Goal: Register for event/course: Sign up to attend an event or enroll in a course

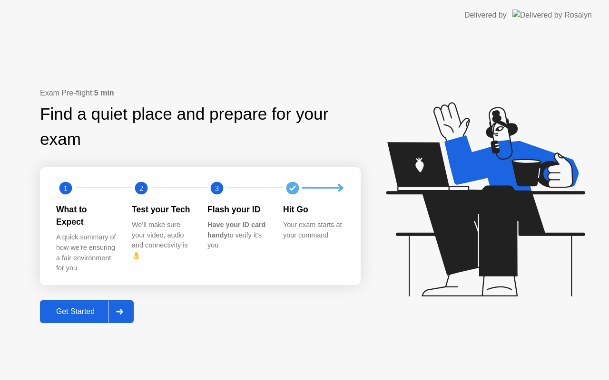
click at [92, 308] on div "Get Started" at bounding box center [75, 312] width 65 height 9
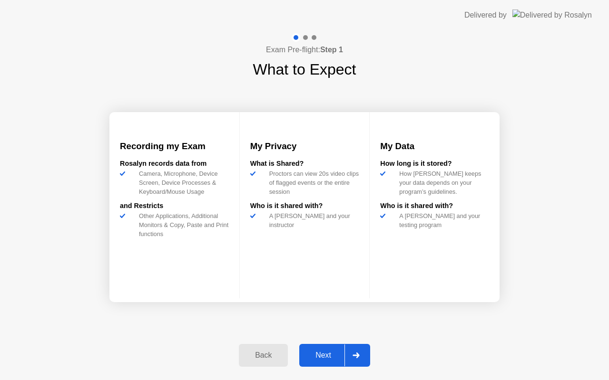
click at [326, 355] on div "Next" at bounding box center [323, 355] width 42 height 9
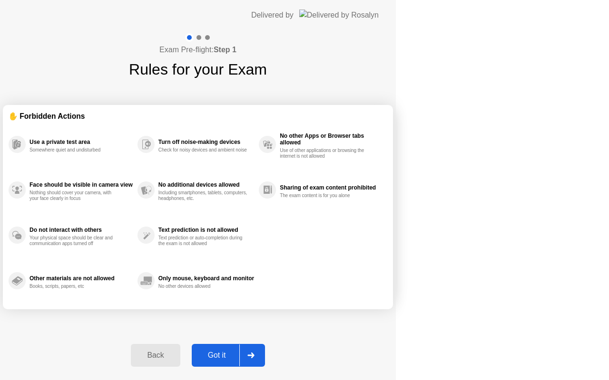
click at [239, 355] on div "Got it" at bounding box center [216, 355] width 45 height 9
select select "Available cameras"
select select "Available speakers"
select select "Available microphones"
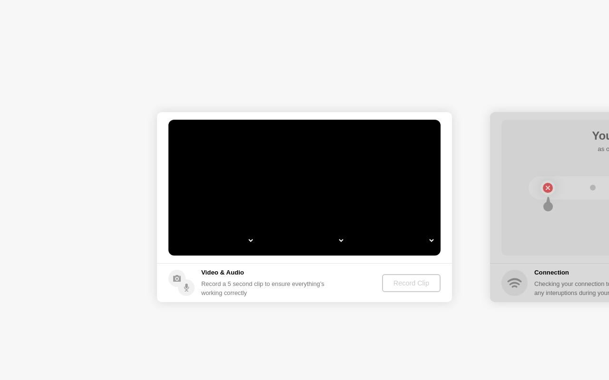
select select "**********"
select select "*******"
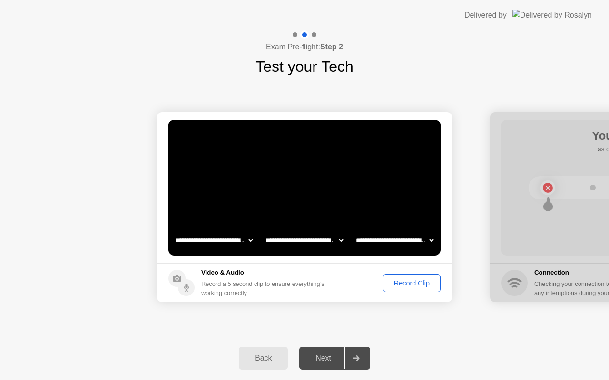
click at [403, 281] on div "Record Clip" at bounding box center [411, 284] width 51 height 8
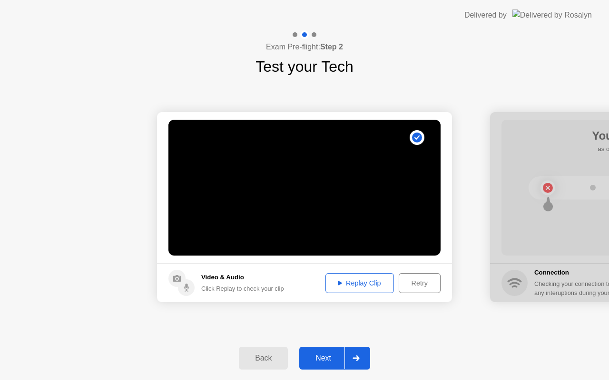
click at [416, 287] on div "Retry" at bounding box center [419, 284] width 35 height 8
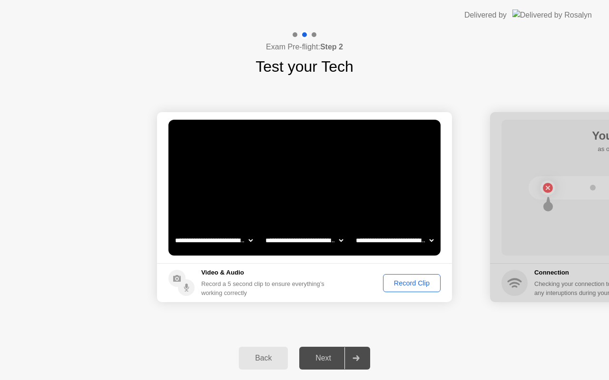
click at [427, 277] on button "Record Clip" at bounding box center [412, 283] width 58 height 18
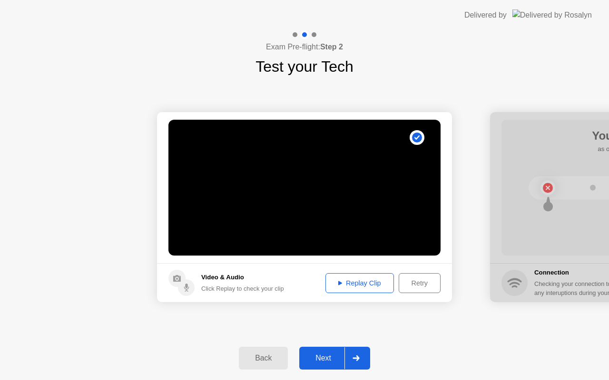
click at [336, 358] on div "Next" at bounding box center [323, 358] width 42 height 9
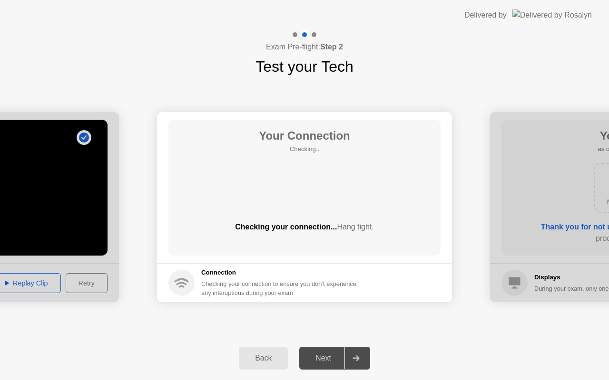
click at [275, 358] on div "Back" at bounding box center [263, 358] width 43 height 9
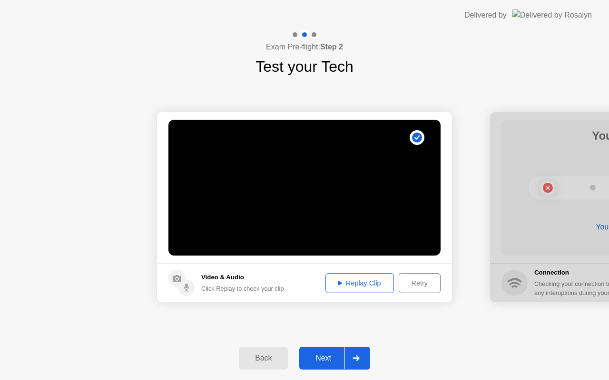
click at [368, 284] on div "Replay Clip" at bounding box center [360, 284] width 62 height 8
click at [325, 359] on div "Next" at bounding box center [323, 358] width 42 height 9
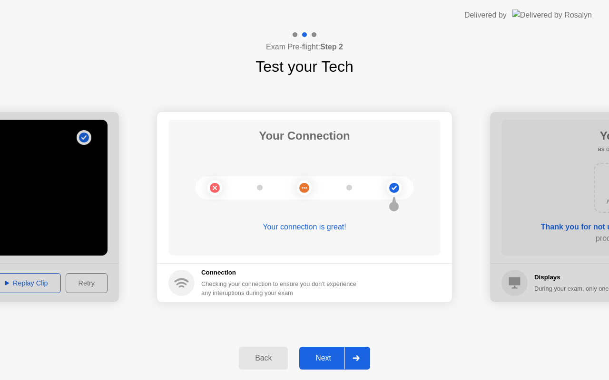
click at [325, 359] on div "Next" at bounding box center [323, 358] width 42 height 9
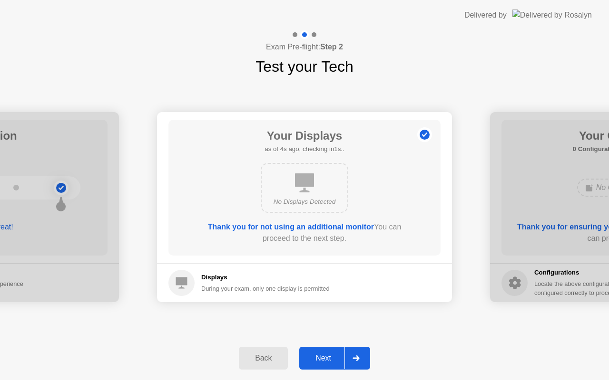
click at [338, 358] on div "Next" at bounding box center [323, 358] width 42 height 9
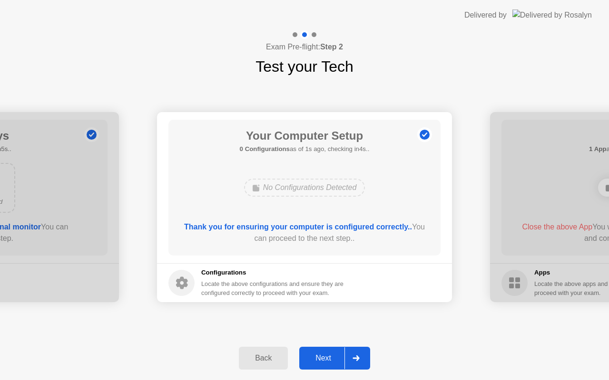
click at [338, 357] on div "Next" at bounding box center [323, 358] width 42 height 9
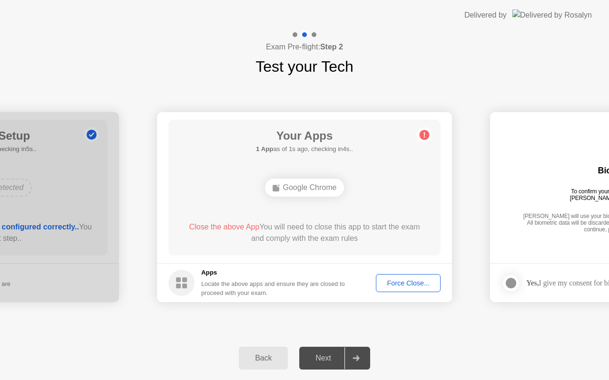
click at [389, 289] on button "Force Close..." at bounding box center [408, 283] width 65 height 18
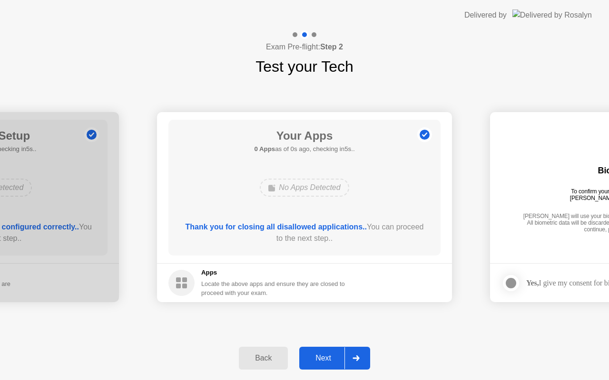
click at [334, 362] on div "Next" at bounding box center [323, 358] width 42 height 9
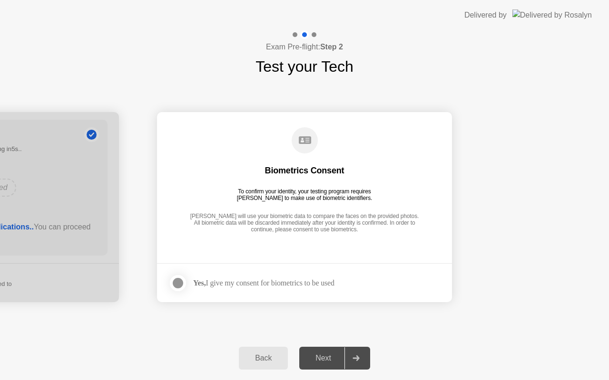
click at [181, 278] on div at bounding box center [177, 283] width 11 height 11
click at [336, 350] on button "Next" at bounding box center [334, 358] width 71 height 23
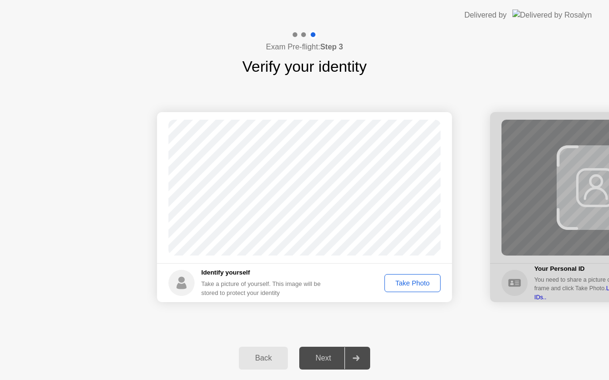
click at [405, 284] on div "Take Photo" at bounding box center [412, 284] width 49 height 8
click at [333, 363] on div "Next" at bounding box center [323, 358] width 42 height 9
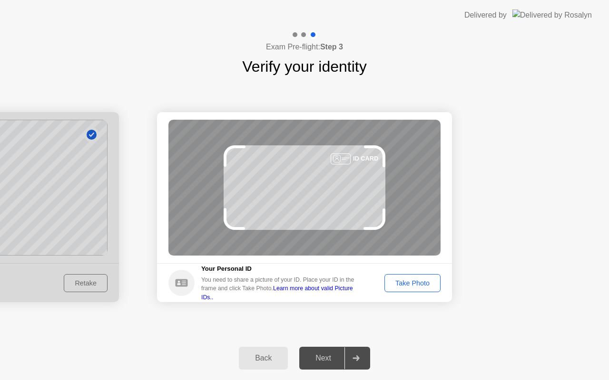
click at [415, 282] on div "Take Photo" at bounding box center [412, 284] width 49 height 8
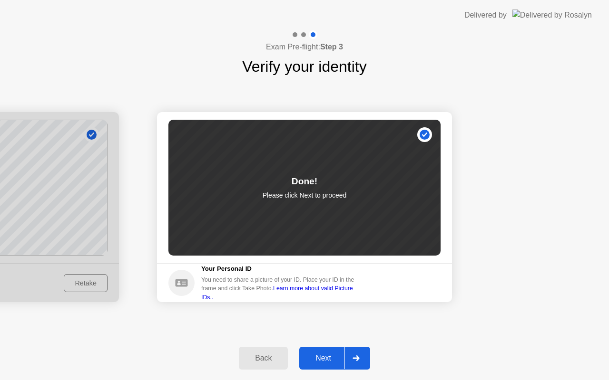
click at [333, 360] on div "Next" at bounding box center [323, 358] width 42 height 9
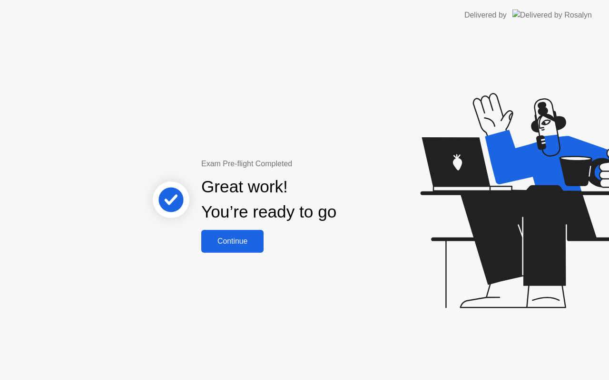
click at [245, 240] on div "Continue" at bounding box center [232, 241] width 57 height 9
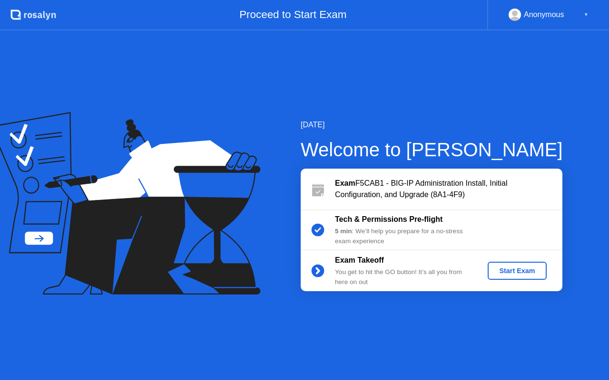
click at [502, 268] on div "Start Exam" at bounding box center [516, 271] width 51 height 8
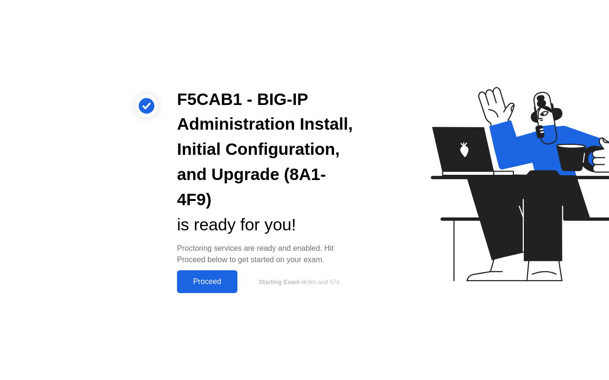
click at [224, 284] on div "Proceed" at bounding box center [207, 282] width 55 height 9
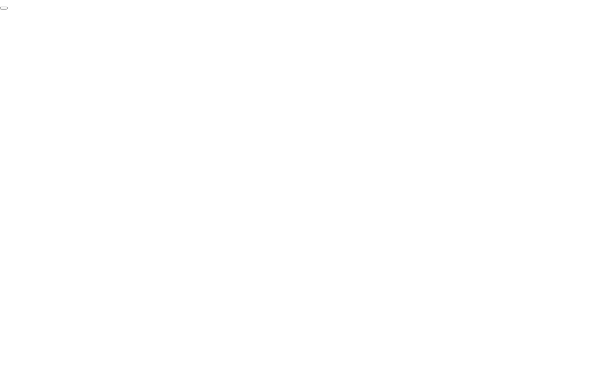
click at [8, 10] on button "End Proctoring Session" at bounding box center [4, 8] width 8 height 3
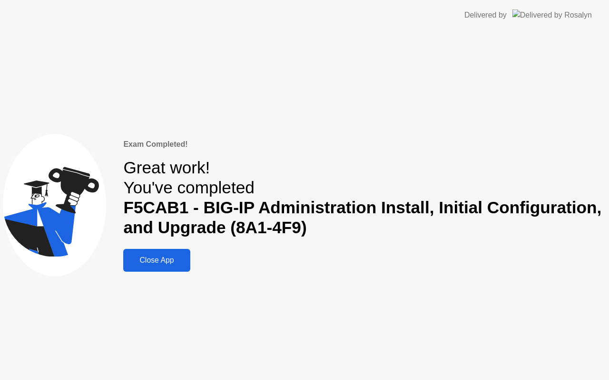
click at [172, 265] on div "Close App" at bounding box center [156, 260] width 61 height 9
